Goal: Information Seeking & Learning: Check status

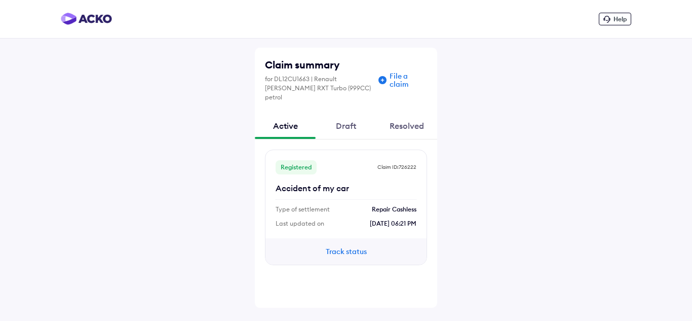
click at [410, 123] on div "Resolved" at bounding box center [406, 125] width 61 height 27
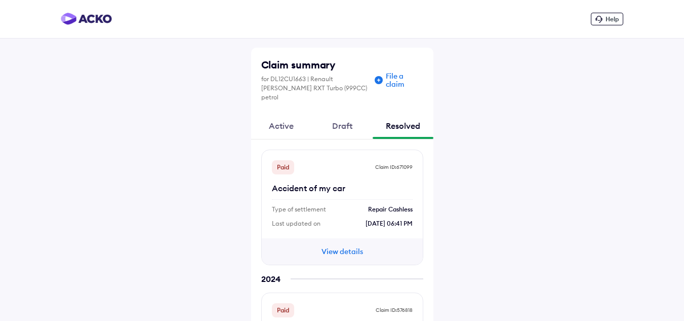
click at [351, 124] on div "Draft" at bounding box center [342, 125] width 61 height 27
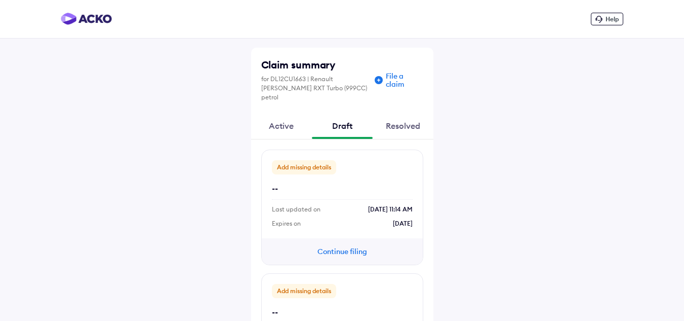
click at [279, 117] on div "Active" at bounding box center [281, 125] width 61 height 27
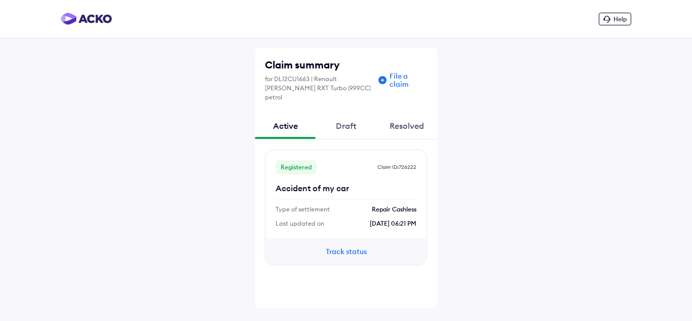
click at [361, 246] on button "Track status" at bounding box center [346, 251] width 61 height 11
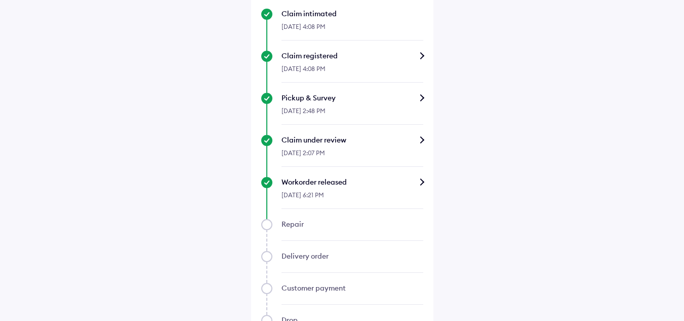
scroll to position [314, 0]
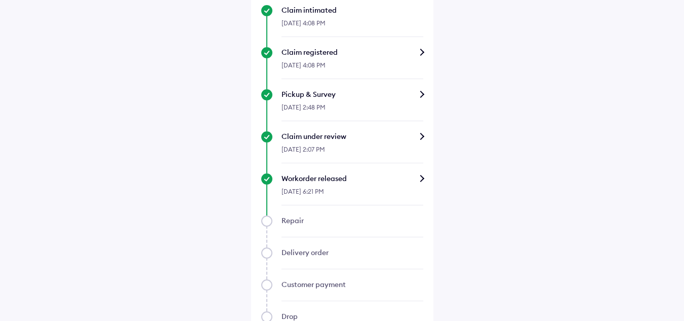
click at [404, 184] on div "[DATE] 6:21 PM" at bounding box center [353, 194] width 142 height 22
click at [411, 181] on div "Workorder released" at bounding box center [353, 178] width 142 height 10
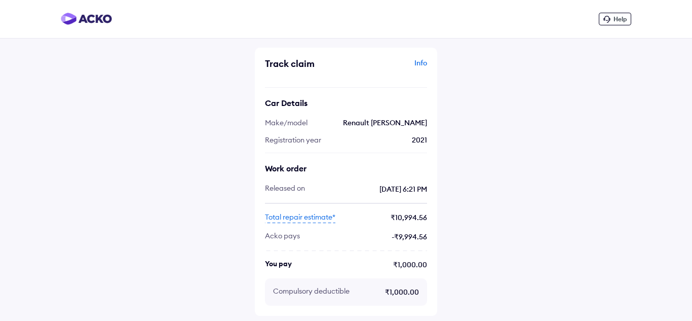
click at [673, 135] on div "Help Track claim Info Car Details Make/model Renault [PERSON_NAME] Registration…" at bounding box center [346, 160] width 692 height 321
